Goal: Task Accomplishment & Management: Use online tool/utility

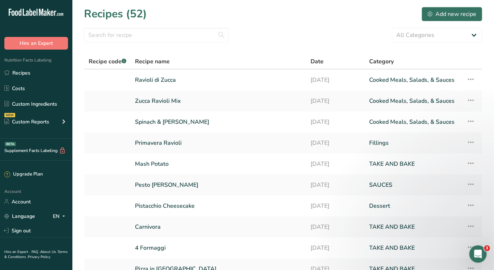
click at [119, 42] on section "Recipes (52) Add new recipe All Categories Appetisers Baked Goods [GEOGRAPHIC_D…" at bounding box center [283, 157] width 422 height 315
click at [119, 39] on input "text" at bounding box center [156, 35] width 145 height 14
type input "["
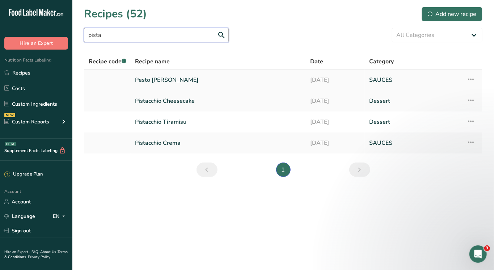
type input "pista"
click at [155, 77] on link "Pesto [PERSON_NAME]" at bounding box center [218, 79] width 167 height 15
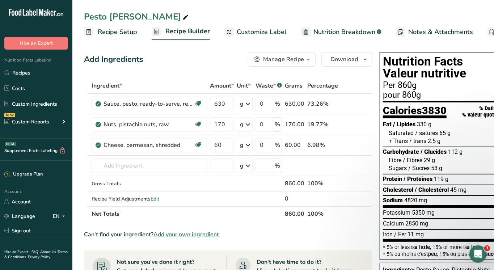
click at [237, 226] on section "Ingredient * Amount * Unit * Waste * .a-a{fill:#347362;}.b-a{fill:#fff;} Grams …" at bounding box center [228, 270] width 288 height 385
click at [125, 165] on input "text" at bounding box center [149, 166] width 115 height 14
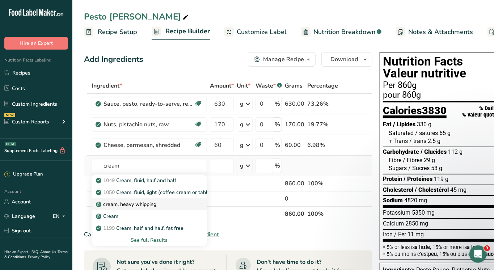
click at [151, 203] on p "cream, heavy whipping" at bounding box center [126, 205] width 59 height 8
type input "cream, heavy whipping"
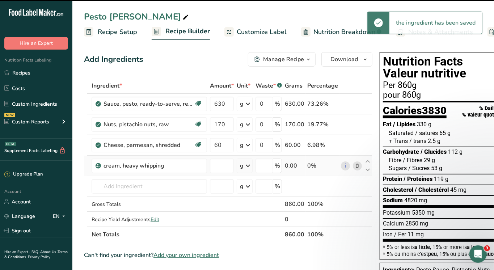
type input "0"
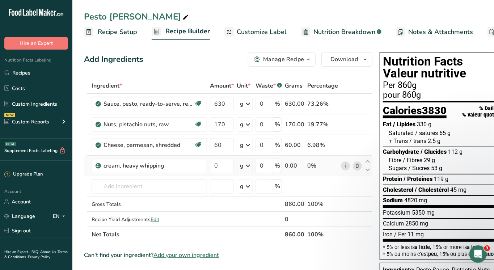
click at [223, 176] on td "0" at bounding box center [221, 166] width 27 height 21
drag, startPoint x: 223, startPoint y: 167, endPoint x: 180, endPoint y: 158, distance: 44.4
click at [180, 158] on tr "cream, heavy whipping 0 g Weight Units g kg mg See more Volume Units l Volume u…" at bounding box center [228, 166] width 288 height 21
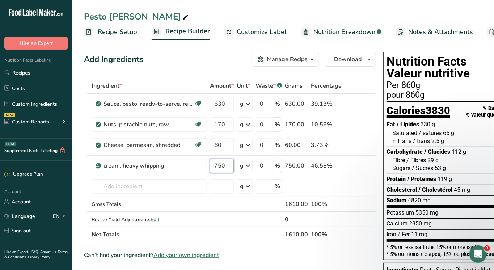
type input "750"
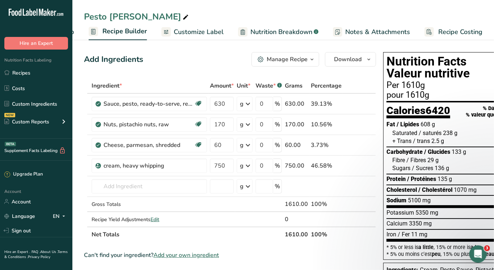
scroll to position [0, 63]
click at [453, 28] on span "Recipe Costing" at bounding box center [461, 32] width 44 height 10
select select "1"
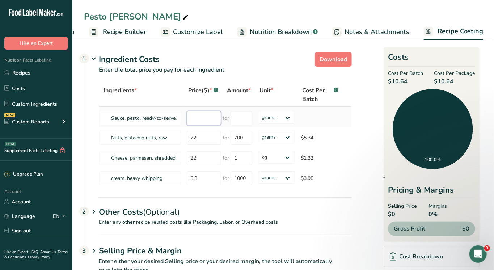
click at [206, 120] on input "number" at bounding box center [204, 118] width 34 height 14
type input "8"
type input "630"
click at [129, 28] on span "Recipe Builder" at bounding box center [124, 32] width 43 height 10
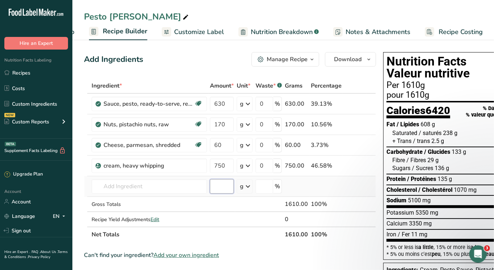
click at [220, 186] on input "number" at bounding box center [222, 186] width 24 height 14
click at [213, 164] on input "750" at bounding box center [222, 166] width 24 height 14
type input "1000"
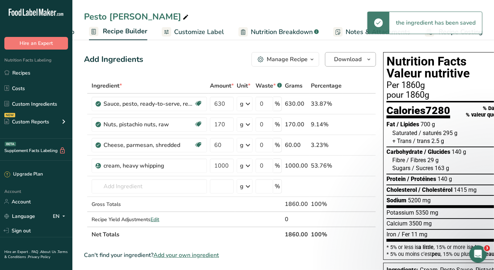
click at [354, 60] on span "Download" at bounding box center [348, 59] width 28 height 9
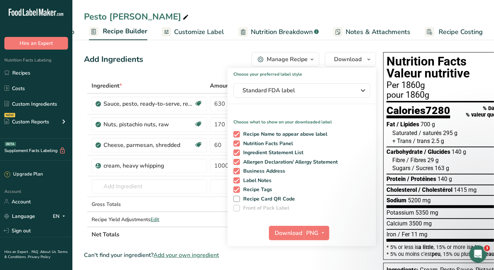
click at [186, 65] on div "Add Ingredients Manage Recipe Delete Recipe Duplicate Recipe Scale Recipe Save …" at bounding box center [230, 59] width 292 height 14
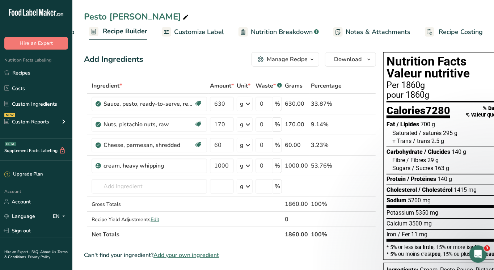
click at [314, 60] on span "button" at bounding box center [312, 59] width 9 height 9
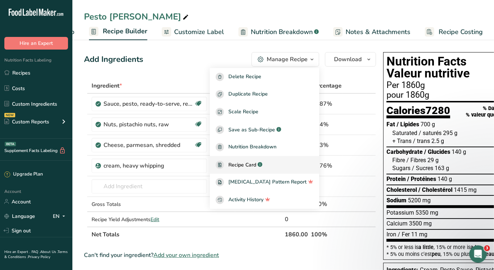
click at [256, 164] on span "Recipe Card" at bounding box center [242, 165] width 28 height 8
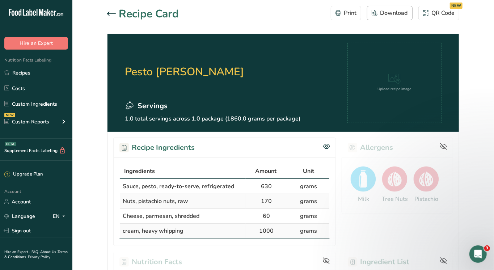
click at [396, 10] on div "Download" at bounding box center [390, 13] width 36 height 9
